Goal: Use online tool/utility: Use online tool/utility

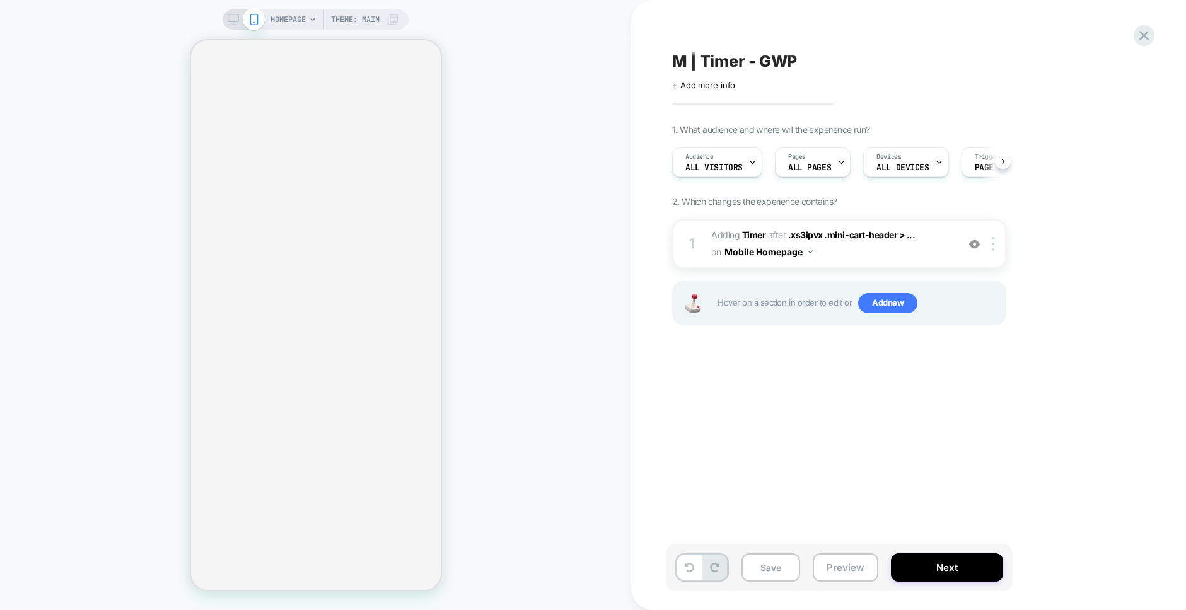
scroll to position [0, 1]
click at [845, 571] on button "Preview" at bounding box center [846, 567] width 66 height 28
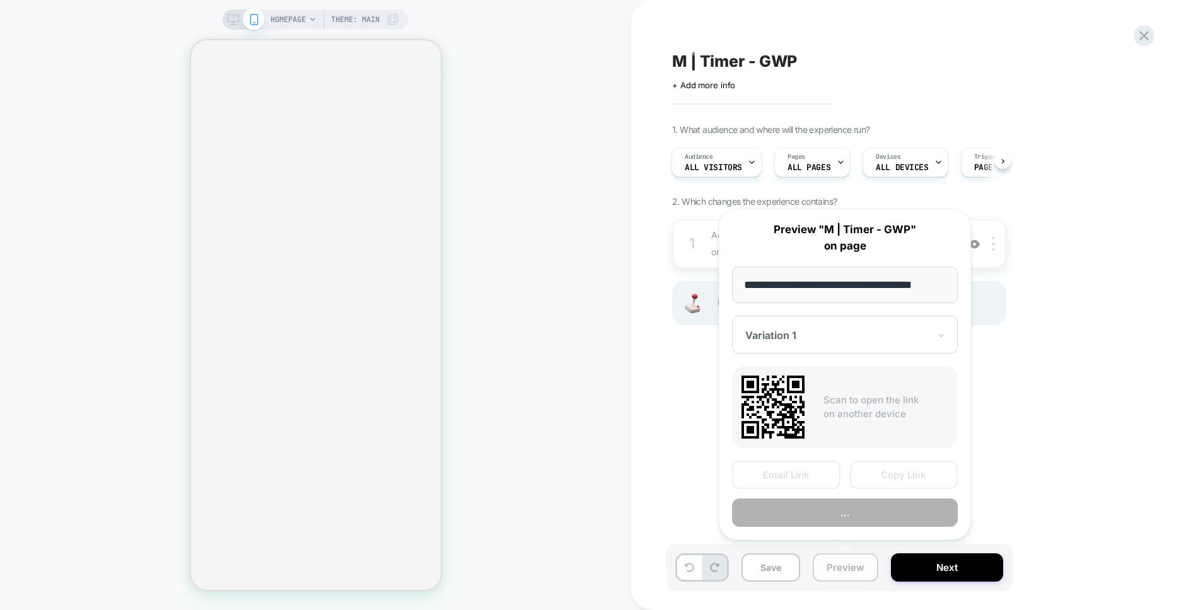
scroll to position [0, 4]
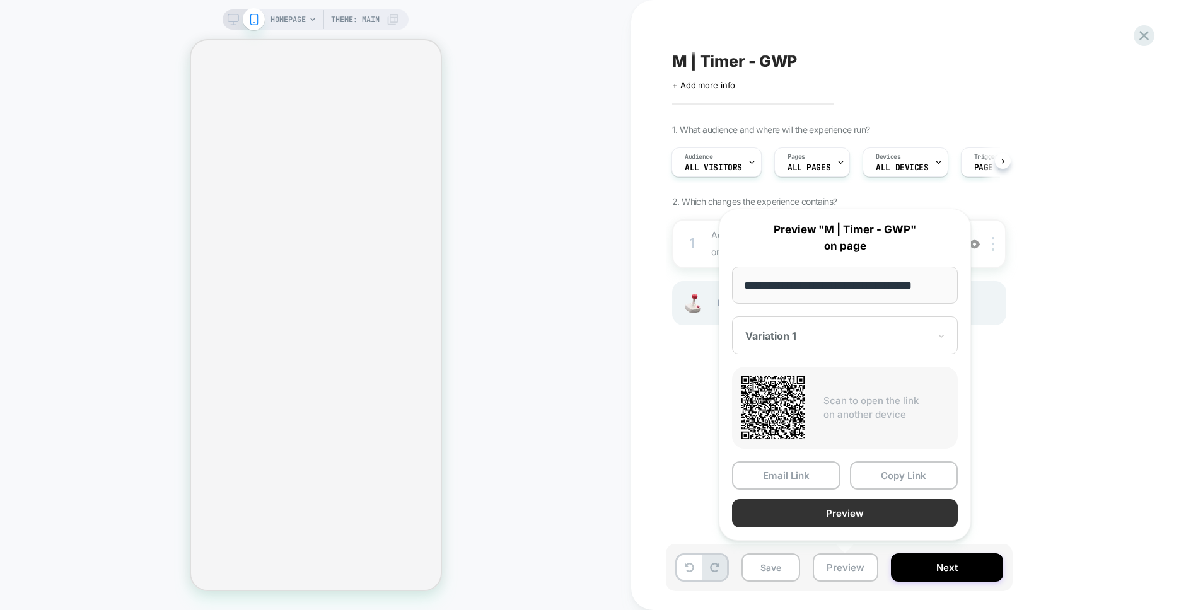
click at [842, 516] on button "Preview" at bounding box center [845, 513] width 226 height 28
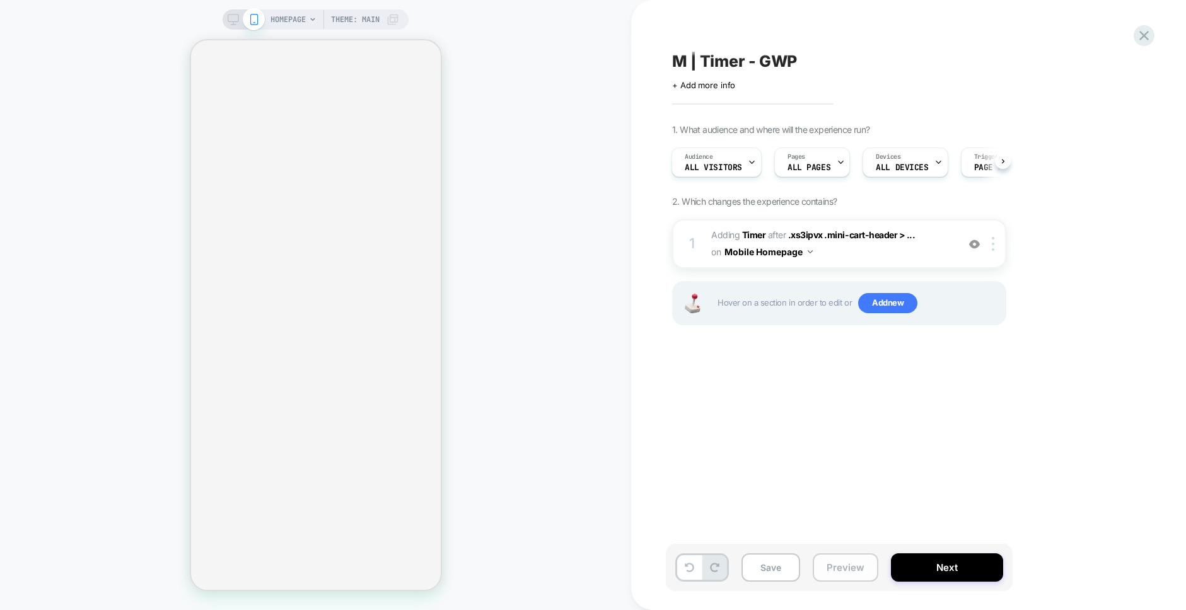
click at [839, 571] on button "Preview" at bounding box center [846, 567] width 66 height 28
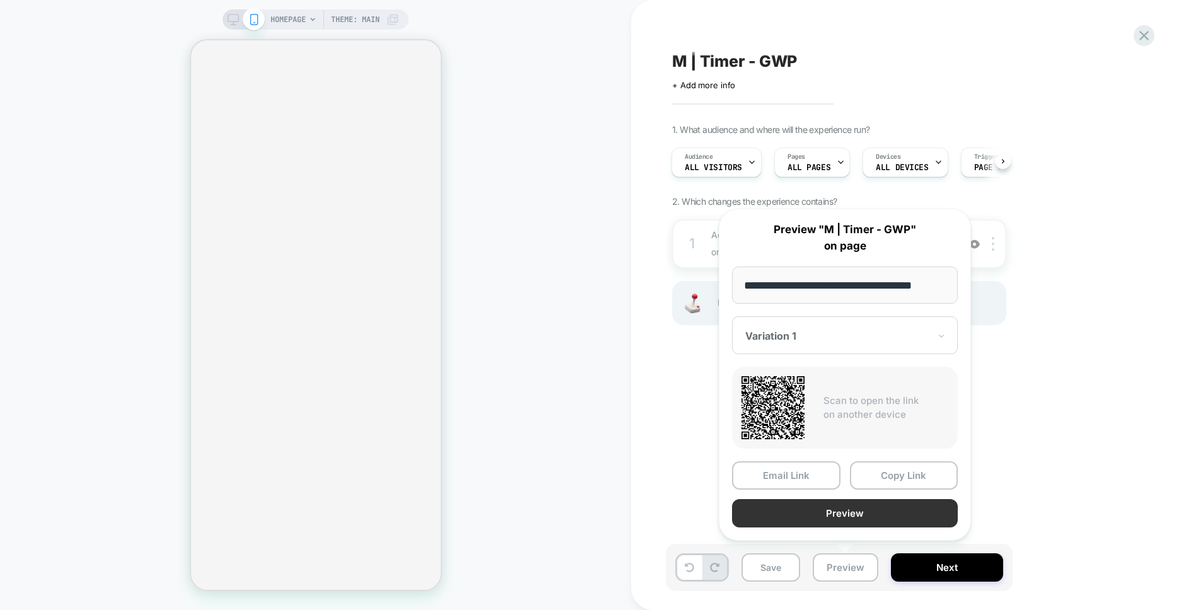
click at [835, 509] on button "Preview" at bounding box center [845, 513] width 226 height 28
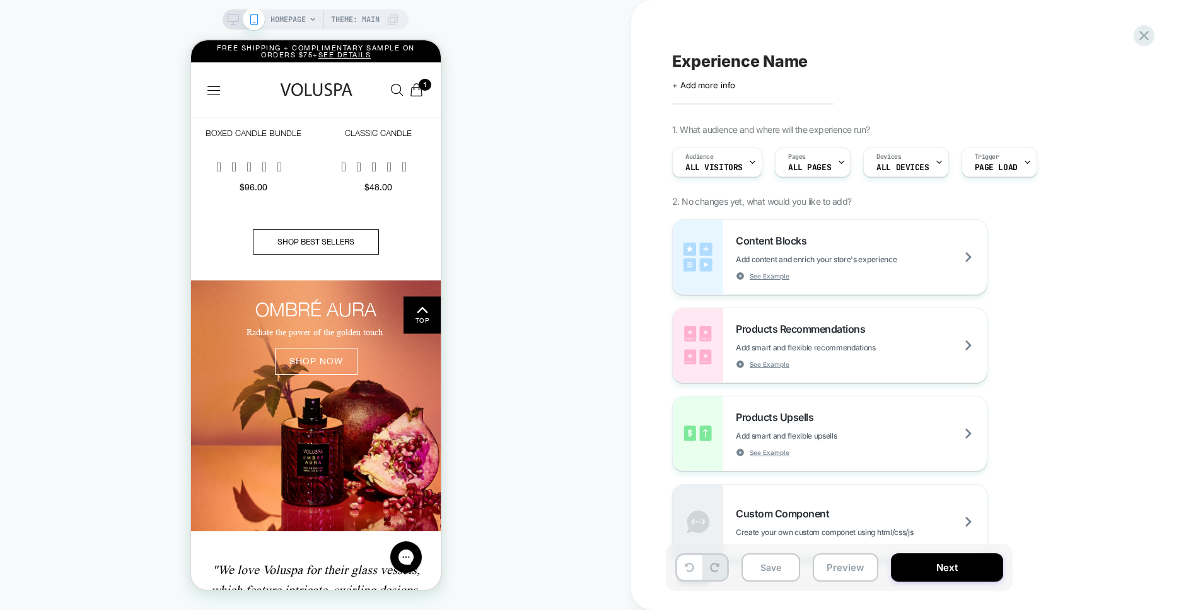
scroll to position [1056, 0]
